Goal: Find specific page/section: Find specific page/section

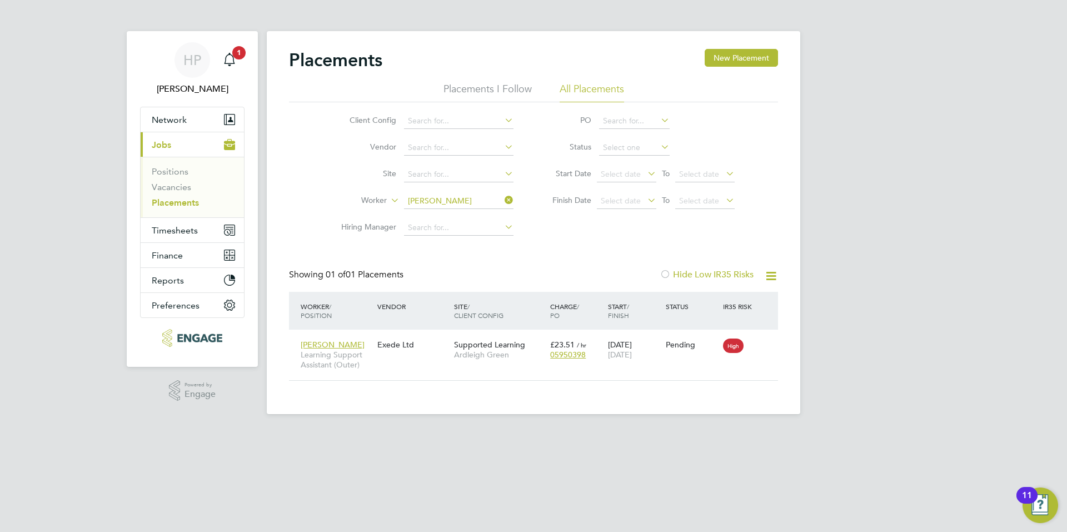
scroll to position [11, 52]
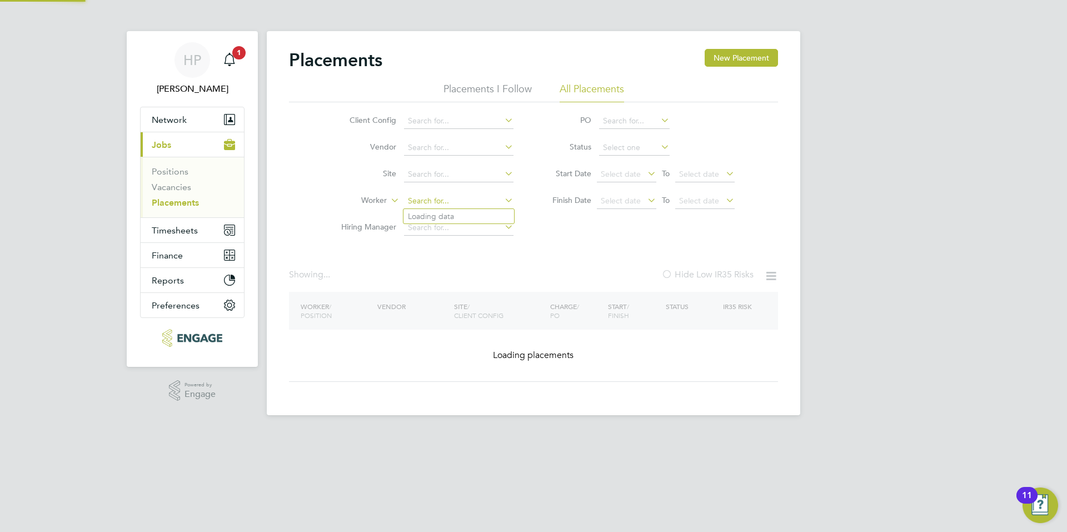
click at [485, 205] on input at bounding box center [459, 201] width 110 height 16
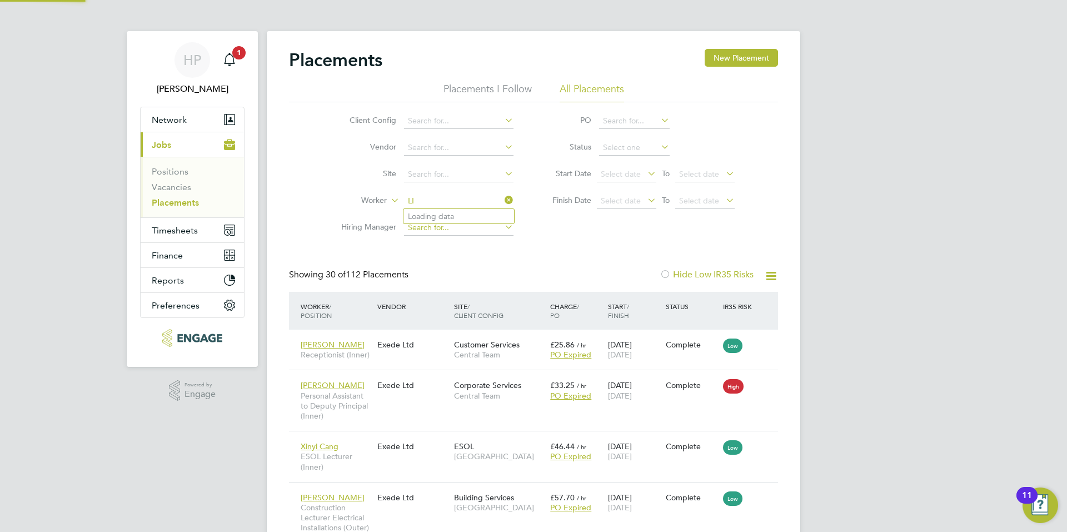
type input "L"
click at [463, 242] on li "[PERSON_NAME]" at bounding box center [480, 246] width 152 height 15
type input "[PERSON_NAME]"
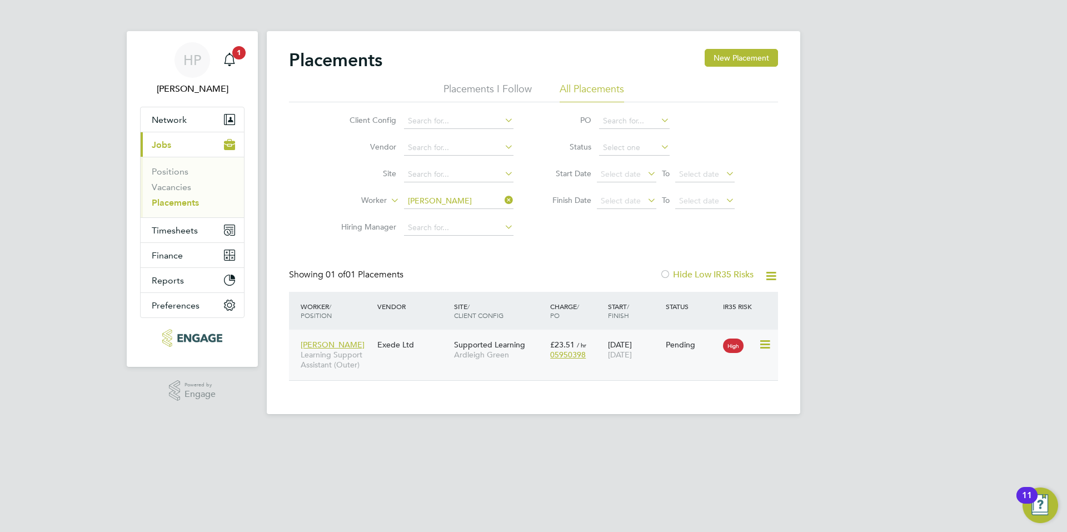
click at [391, 370] on div "[PERSON_NAME] Learning Support Assistant (Outer) Exede Ltd Supported Learning A…" at bounding box center [533, 355] width 489 height 51
click at [324, 345] on span "[PERSON_NAME]" at bounding box center [333, 345] width 64 height 10
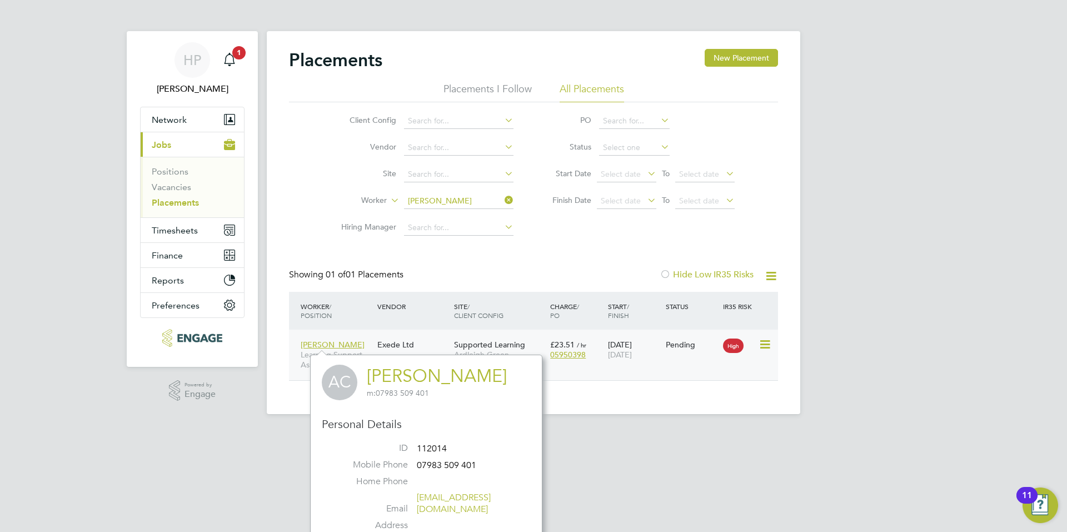
click at [649, 369] on div "[PERSON_NAME] Learning Support Assistant (Outer) Exede Ltd Supported Learning A…" at bounding box center [533, 355] width 489 height 51
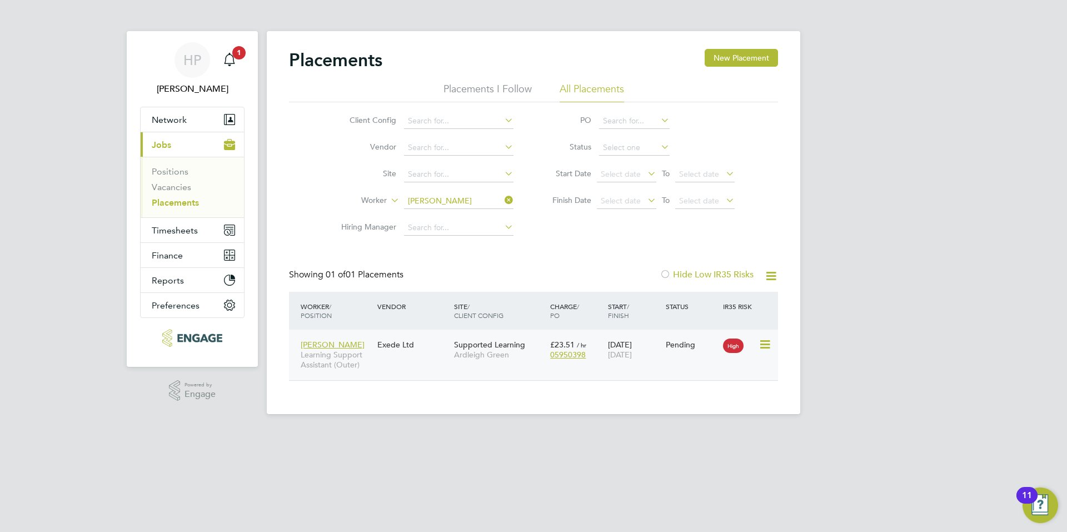
click at [637, 340] on div "[DATE] [DATE]" at bounding box center [634, 349] width 58 height 31
